Goal: Task Accomplishment & Management: Manage account settings

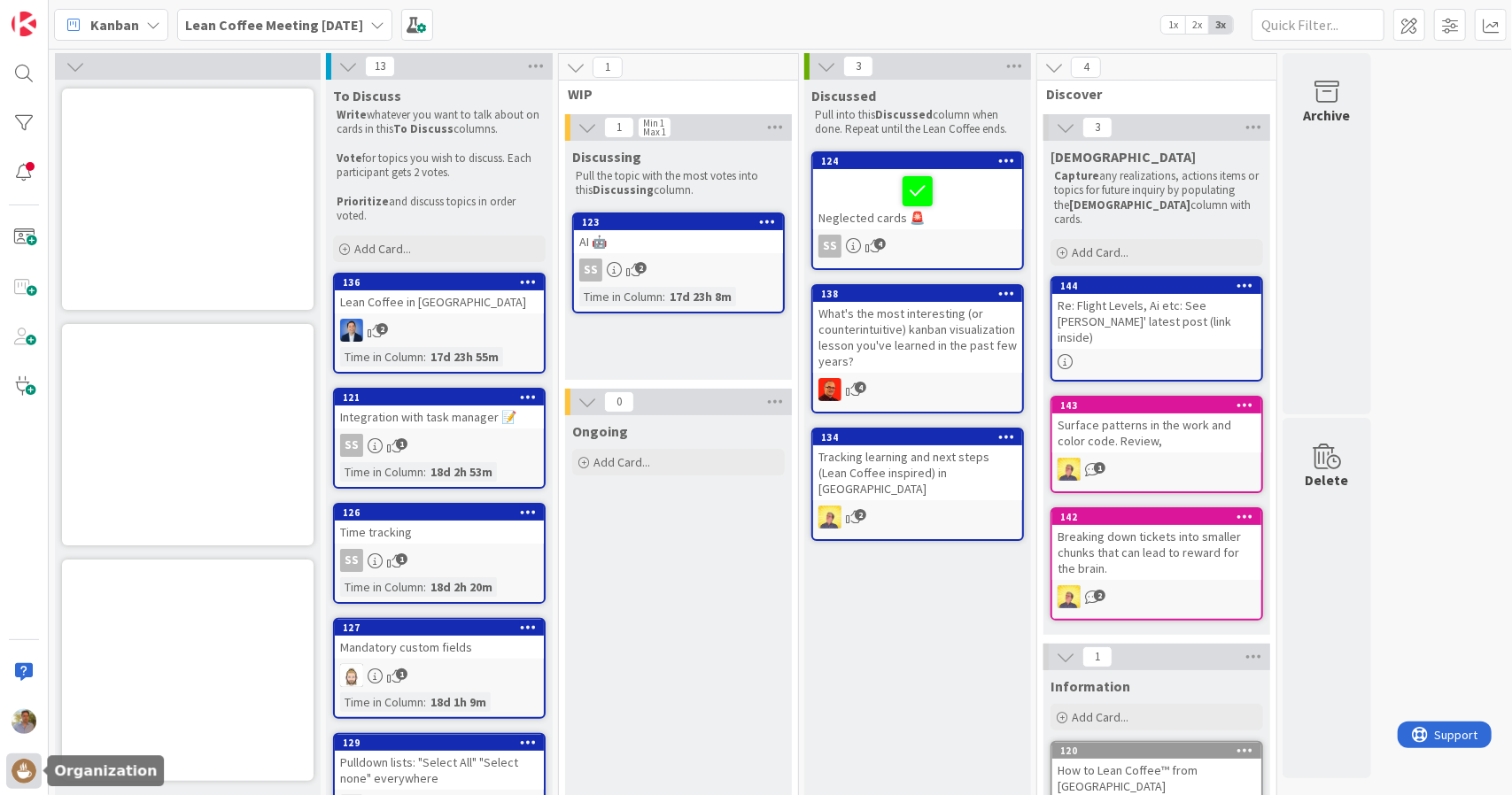
click at [22, 768] on img at bounding box center [24, 771] width 25 height 25
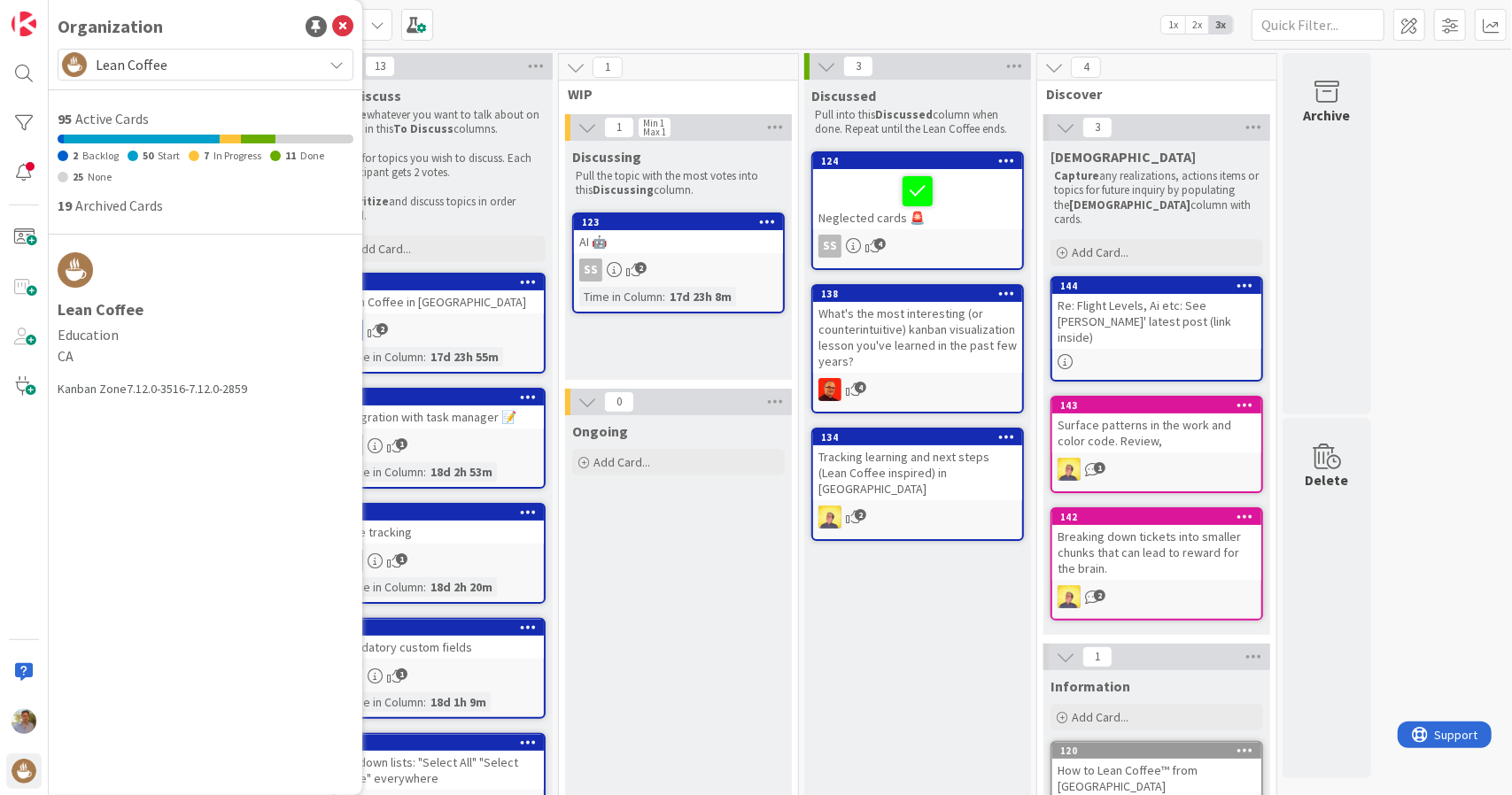
click at [220, 72] on span "Lean Coffee" at bounding box center [204, 64] width 218 height 25
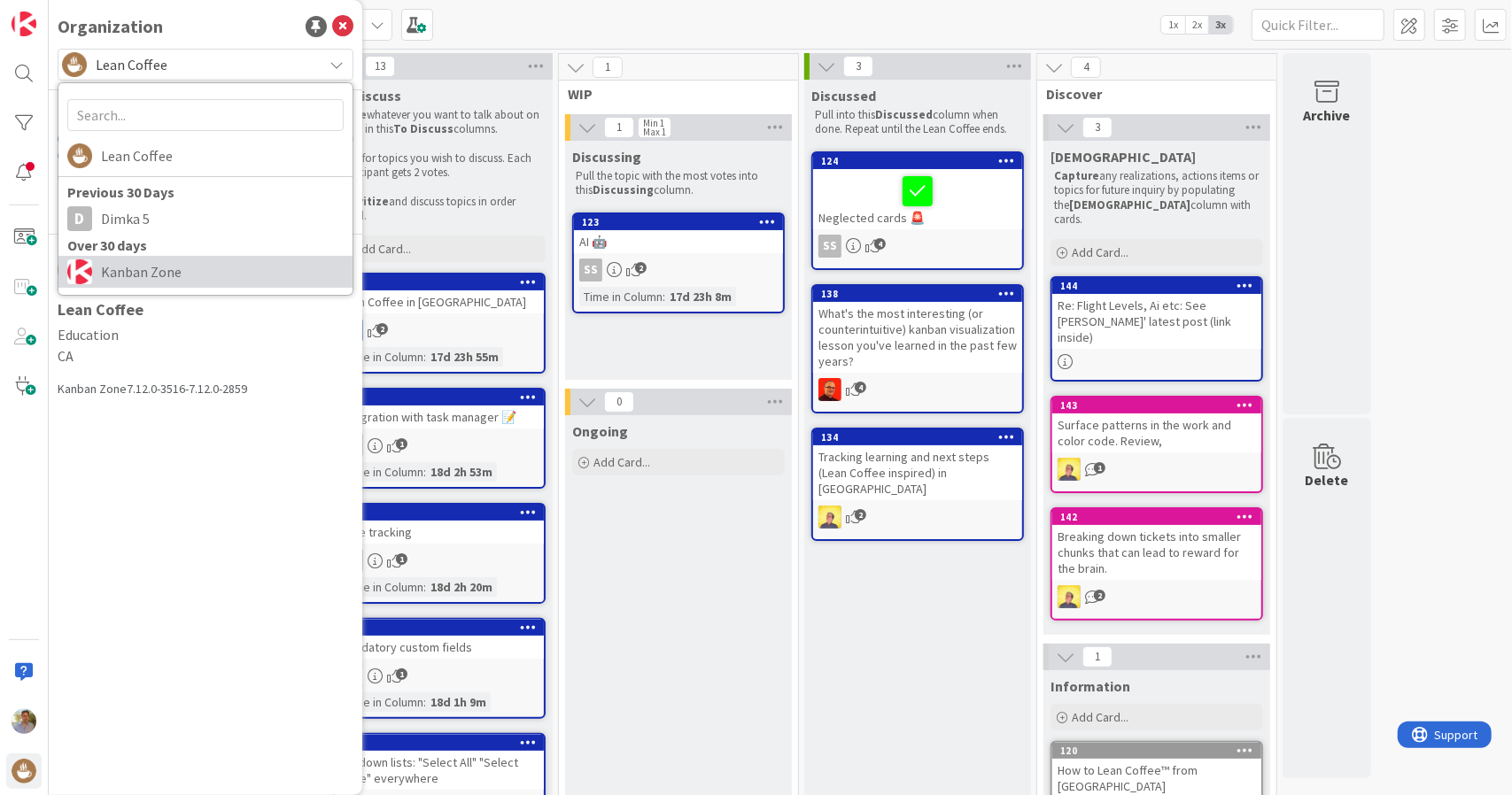
click at [216, 261] on span "Kanban Zone" at bounding box center [222, 271] width 243 height 27
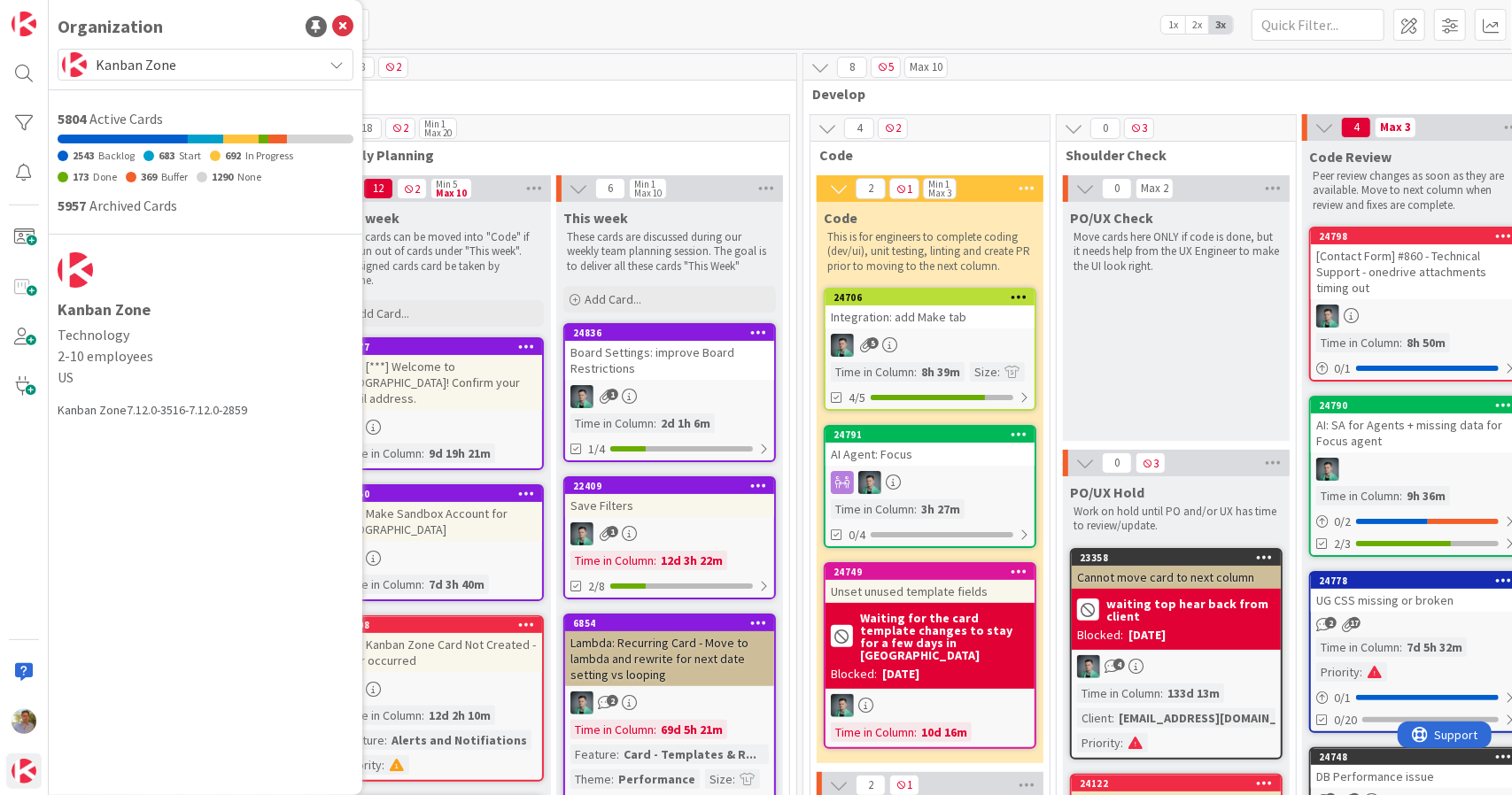
click at [180, 75] on span "Kanban Zone" at bounding box center [204, 64] width 218 height 25
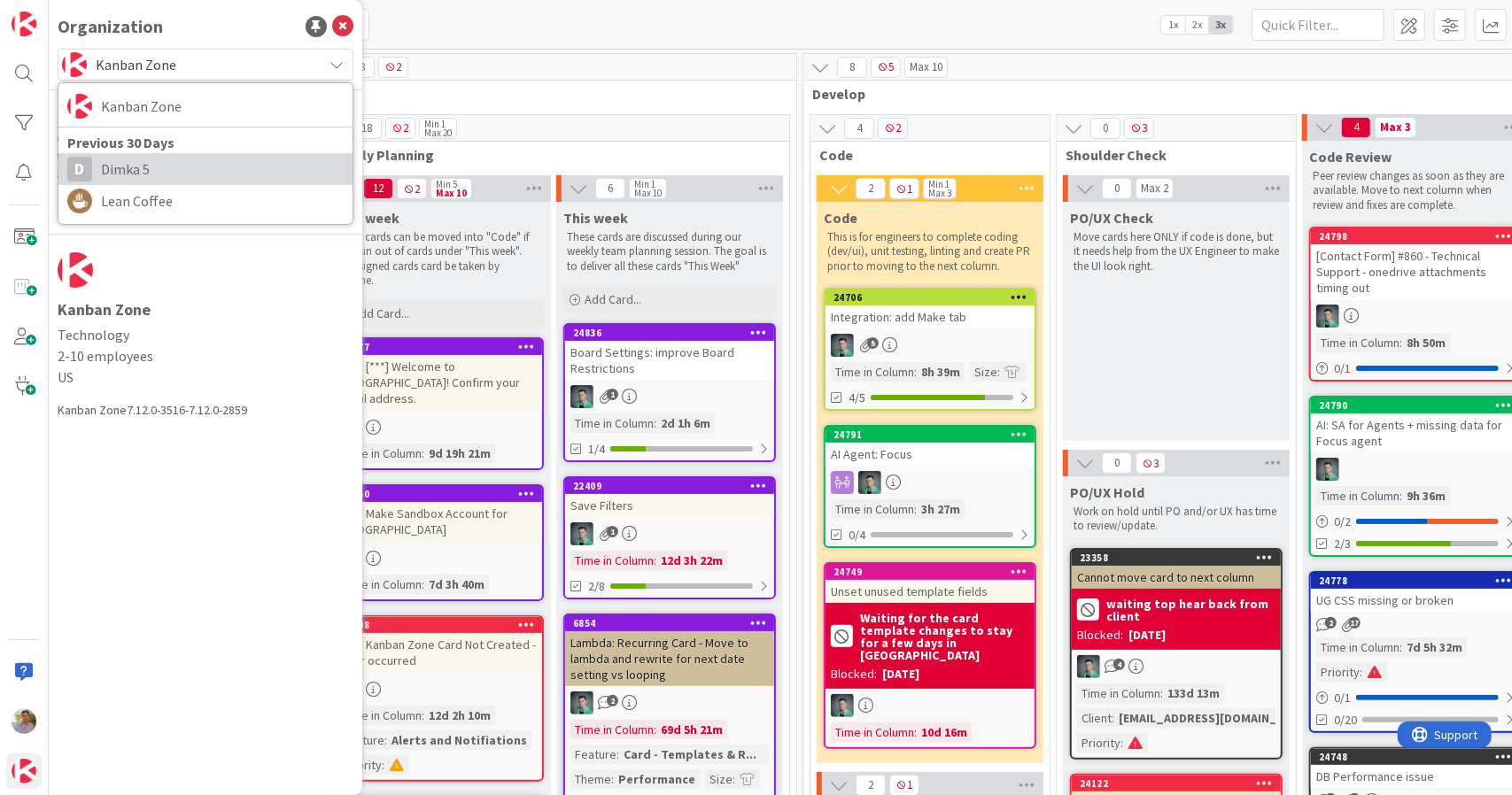
click at [172, 167] on span "Dimka 5" at bounding box center [222, 169] width 243 height 27
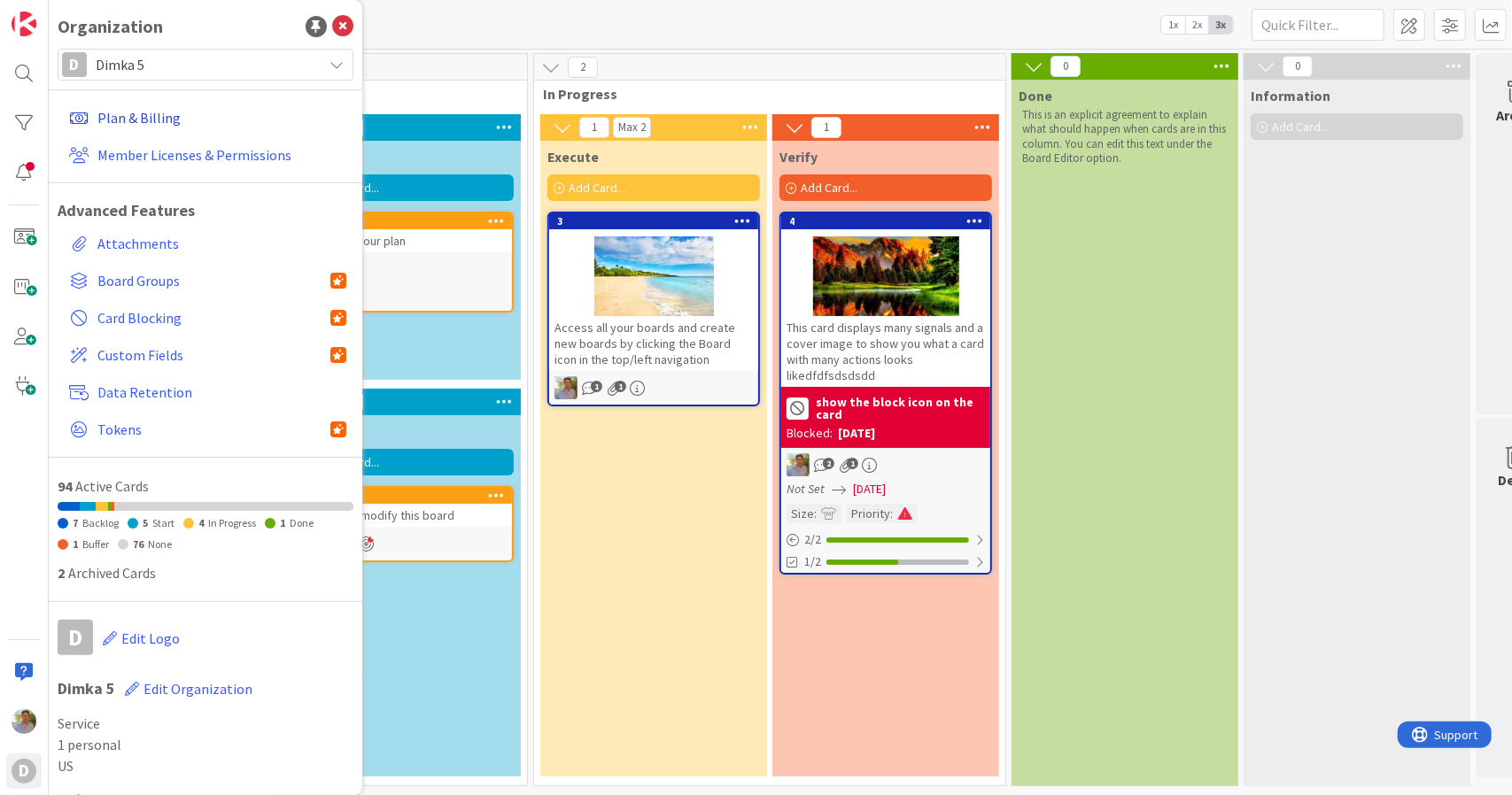
click at [160, 119] on link "Plan & Billing" at bounding box center [207, 118] width 291 height 32
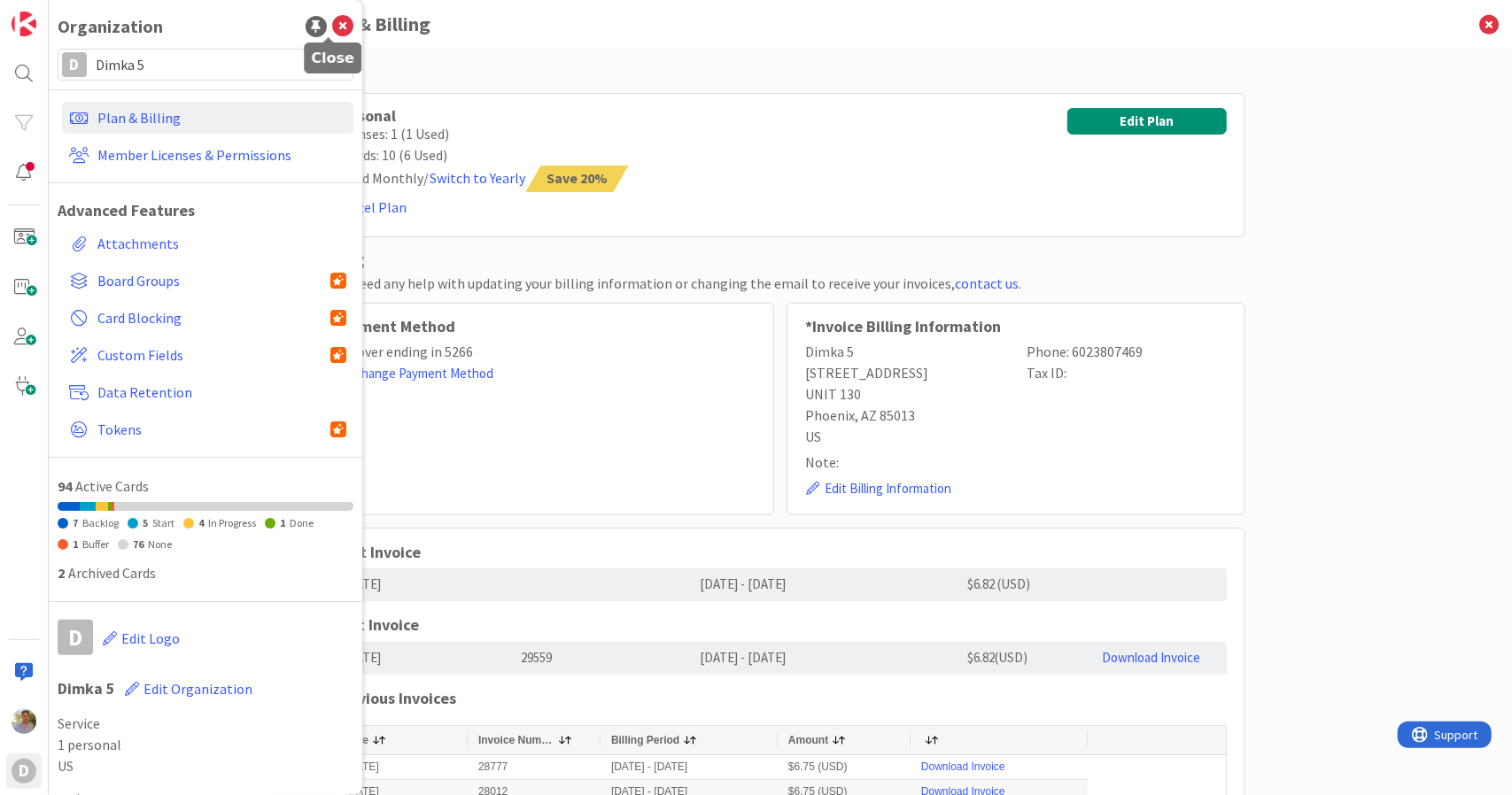
click at [332, 27] on icon at bounding box center [342, 26] width 21 height 21
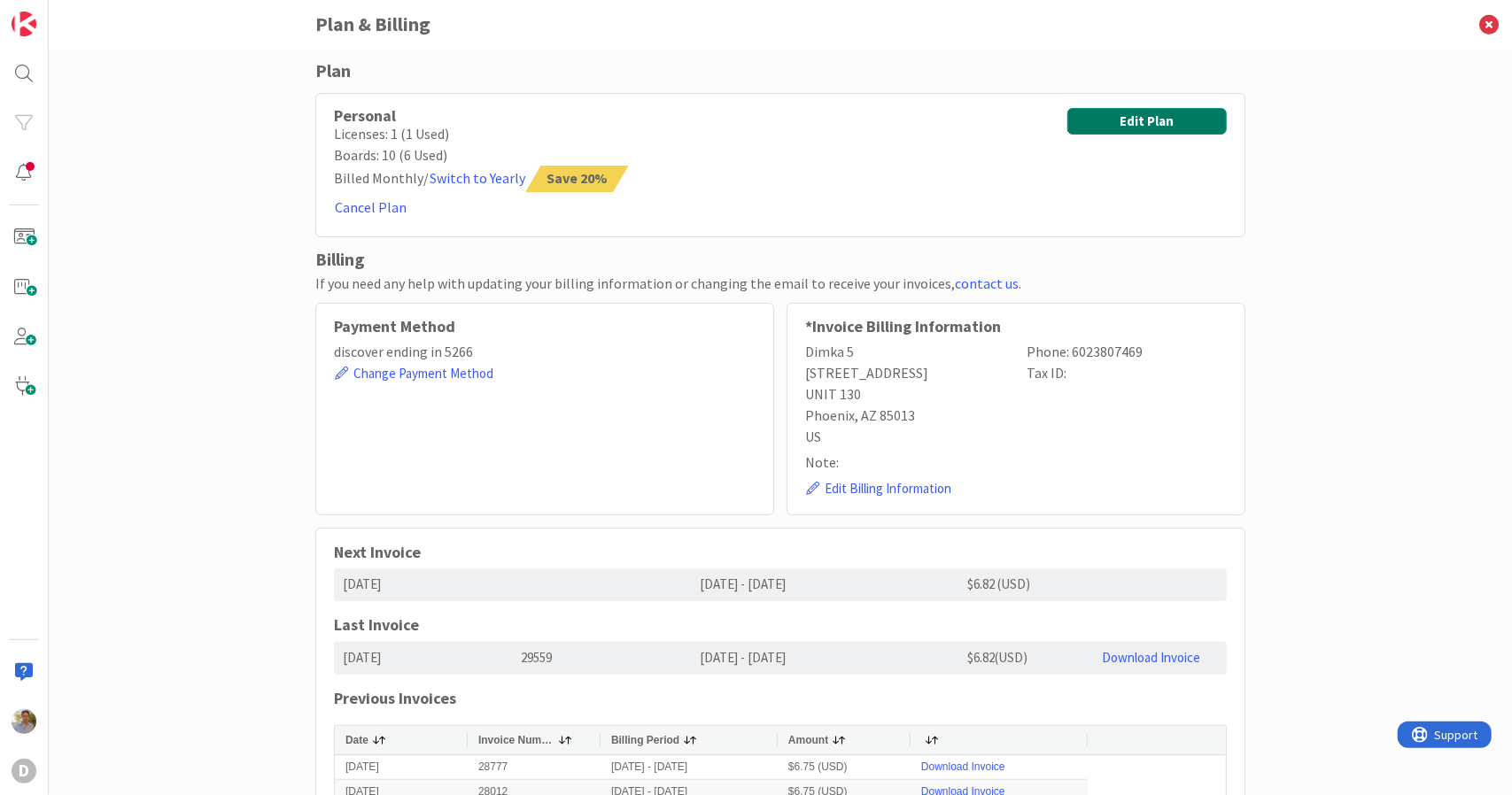
click at [1142, 118] on button "Edit Plan" at bounding box center [1146, 121] width 159 height 27
